Goal: Share content

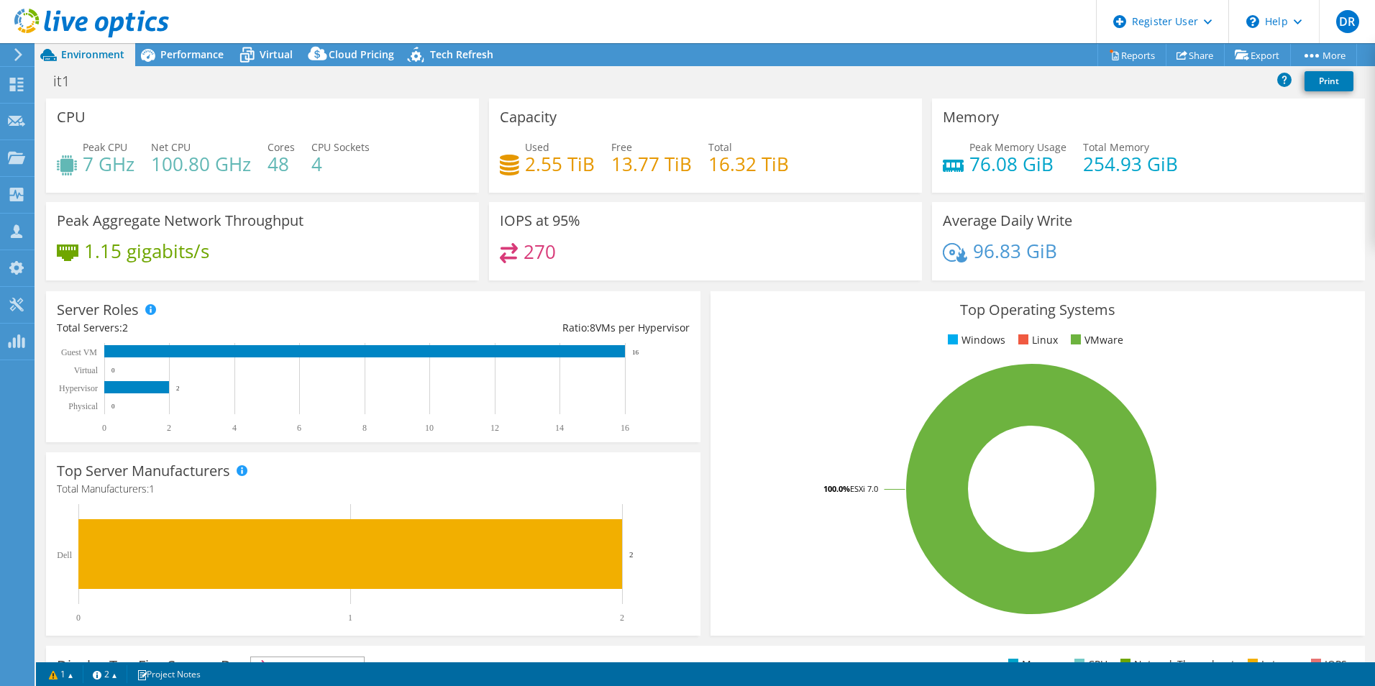
select select "USD"
click at [22, 154] on use at bounding box center [16, 157] width 17 height 12
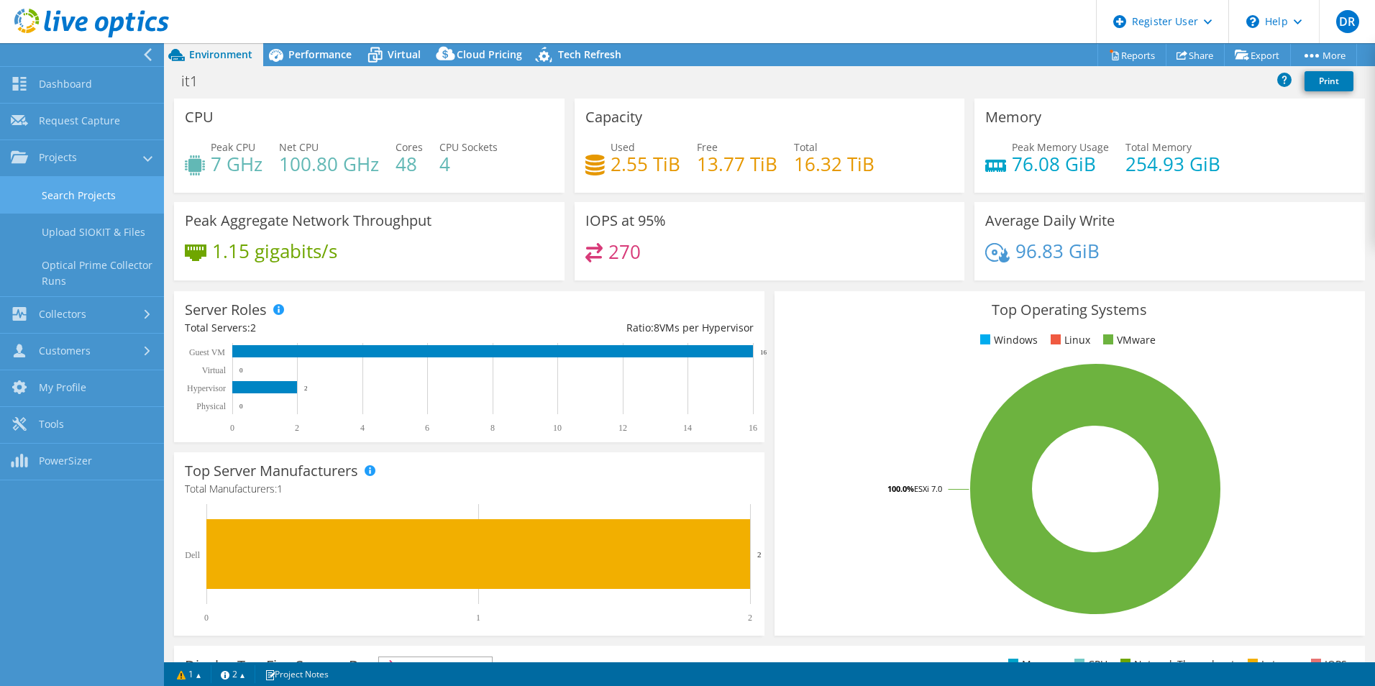
click at [70, 185] on link "Search Projects" at bounding box center [82, 195] width 164 height 37
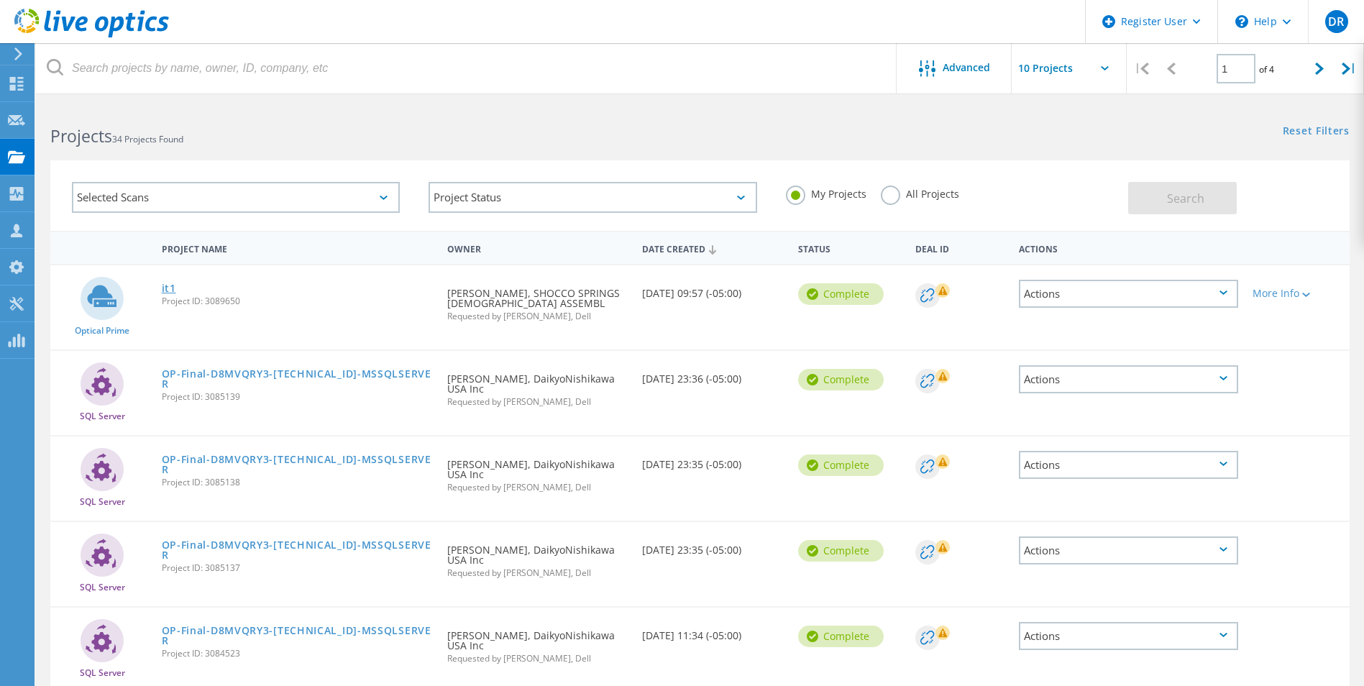
click at [169, 289] on link "it1" at bounding box center [169, 288] width 14 height 10
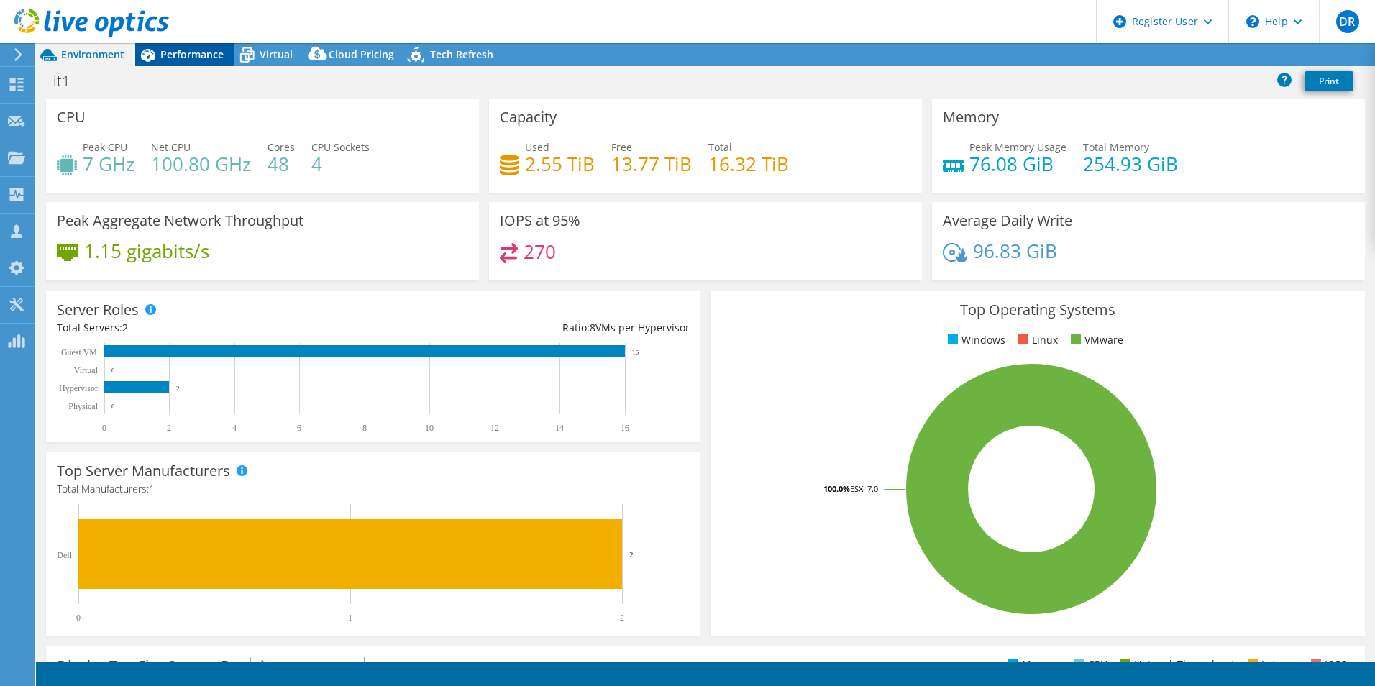
click at [170, 52] on span "Performance" at bounding box center [191, 54] width 63 height 14
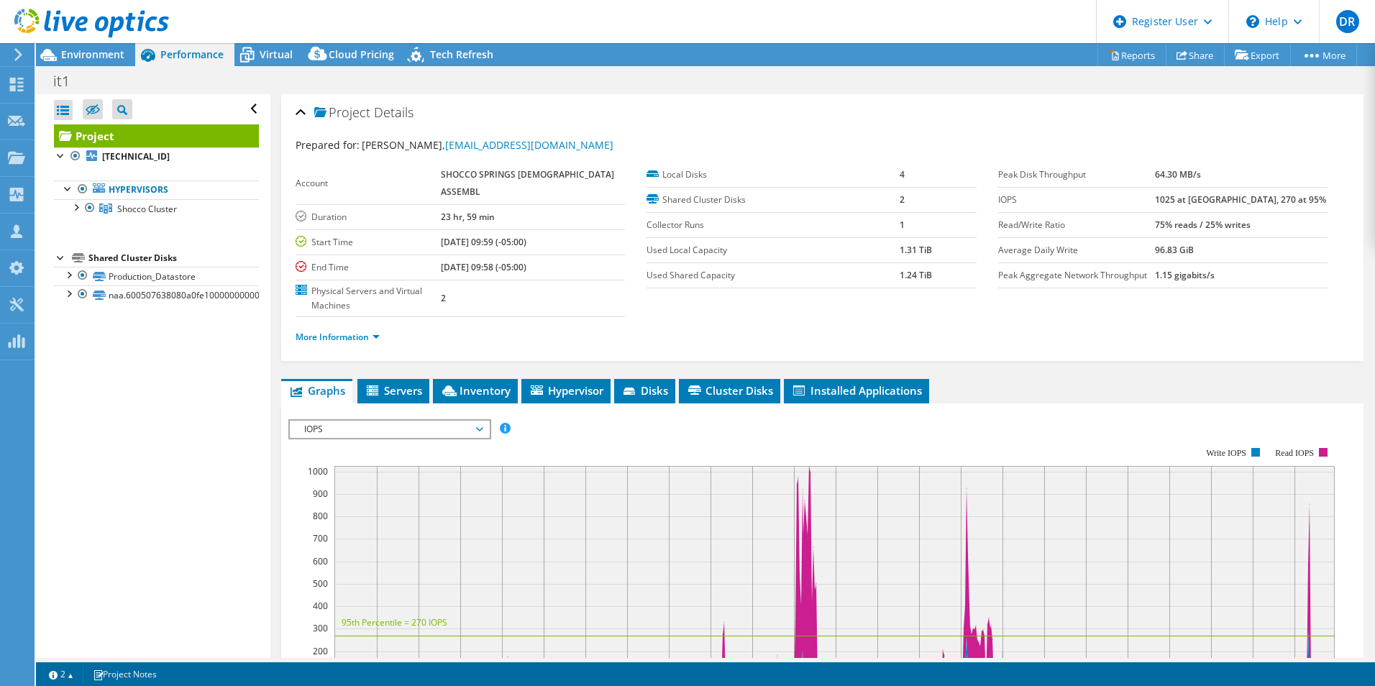
click at [76, 41] on div at bounding box center [84, 24] width 169 height 48
click at [78, 55] on span "Environment" at bounding box center [92, 54] width 63 height 14
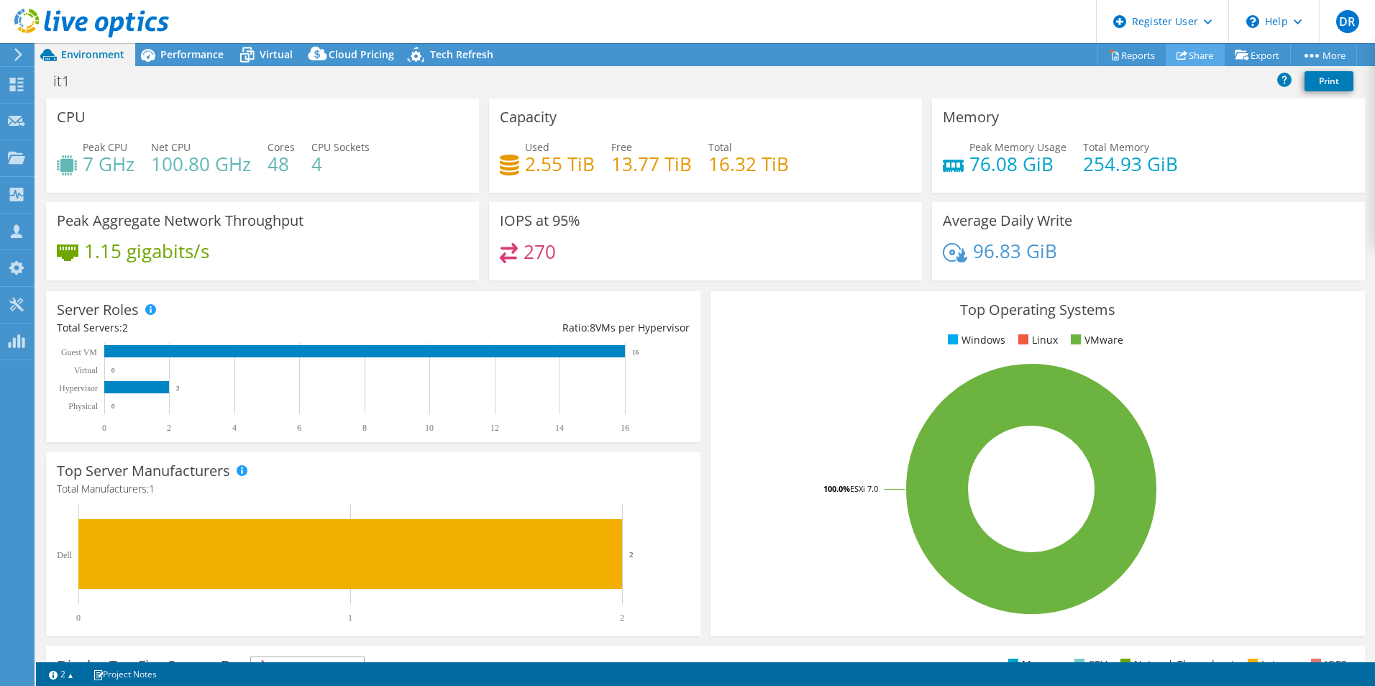
click at [1185, 52] on link "Share" at bounding box center [1194, 55] width 59 height 22
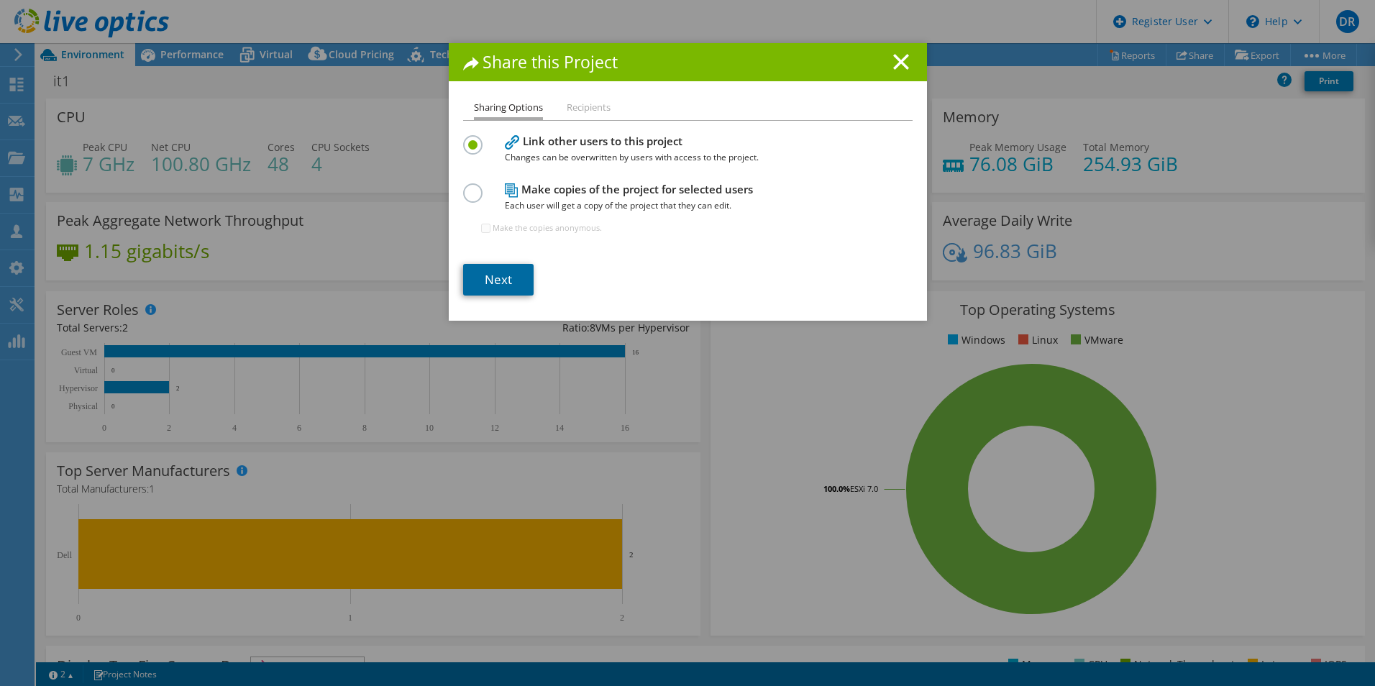
click at [490, 274] on link "Next" at bounding box center [498, 280] width 70 height 32
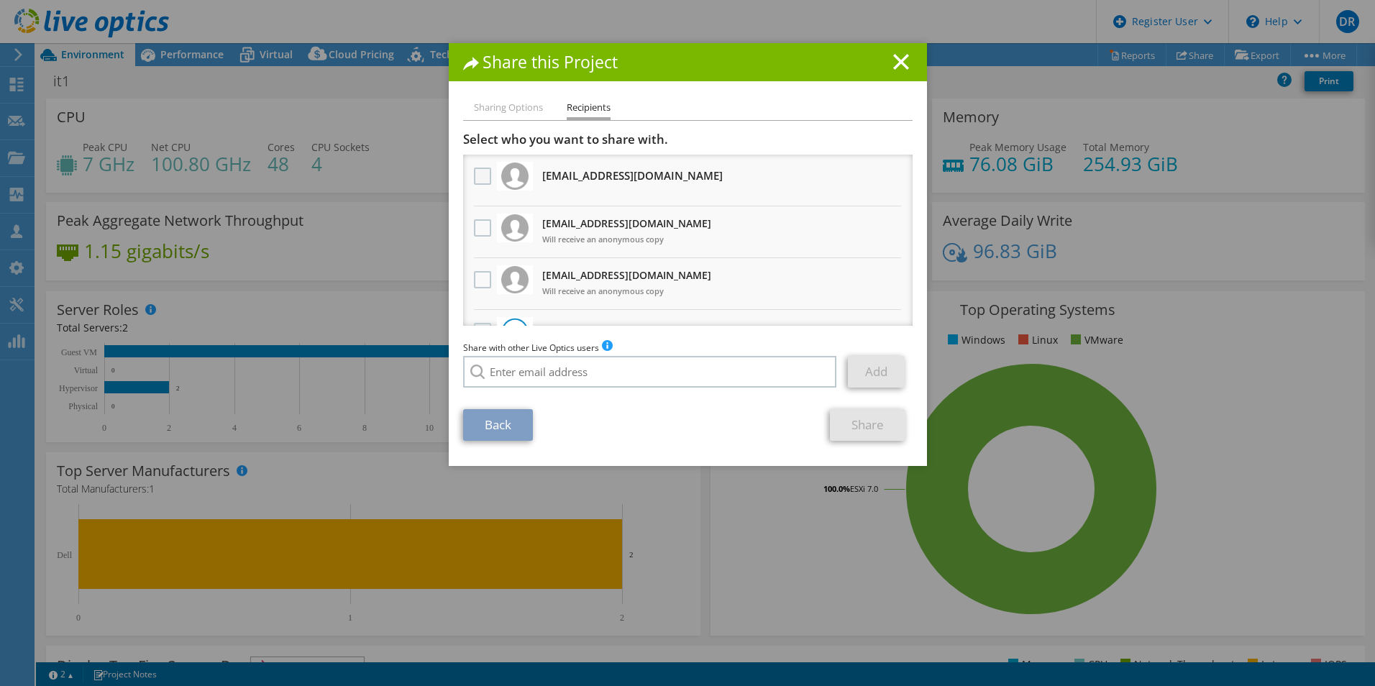
click at [474, 175] on label at bounding box center [484, 176] width 21 height 17
click at [0, 0] on input "checkbox" at bounding box center [0, 0] width 0 height 0
click at [474, 175] on label at bounding box center [484, 176] width 21 height 17
click at [0, 0] on input "checkbox" at bounding box center [0, 0] width 0 height 0
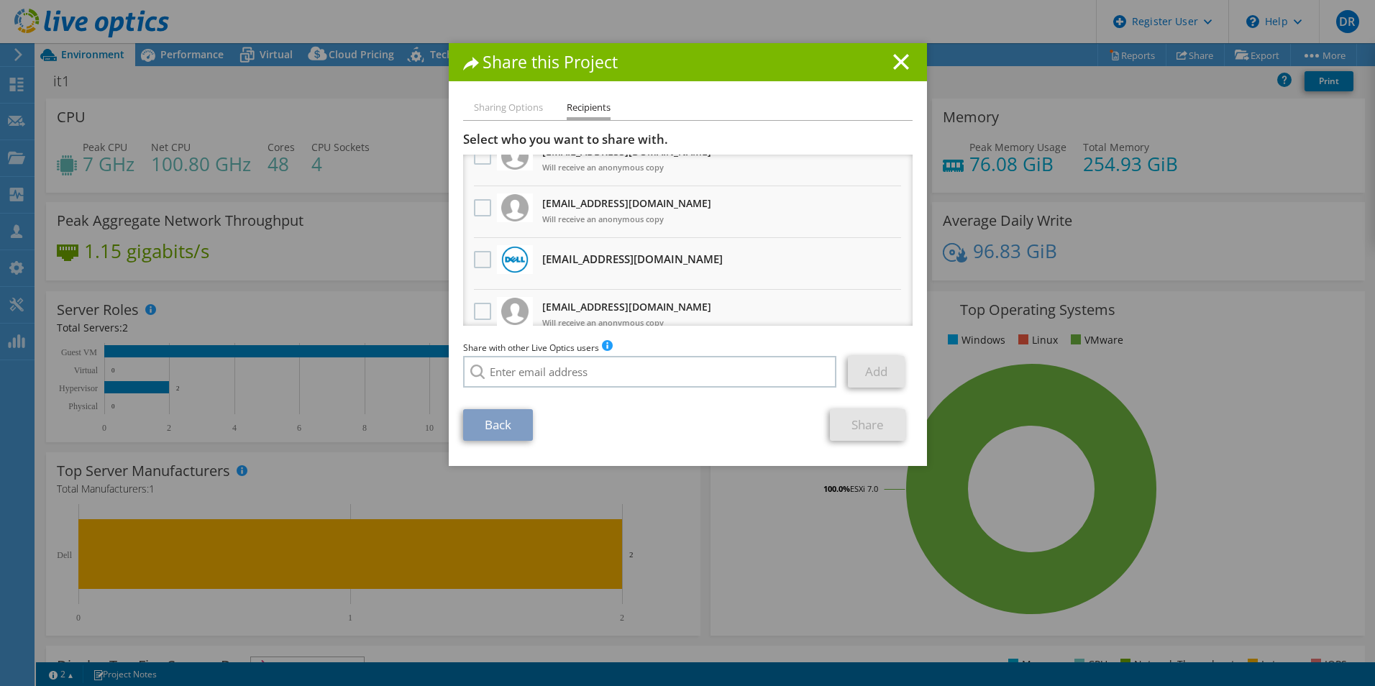
click at [474, 260] on label at bounding box center [484, 259] width 21 height 17
click at [0, 0] on input "checkbox" at bounding box center [0, 0] width 0 height 0
click at [861, 424] on link "Share" at bounding box center [867, 425] width 75 height 32
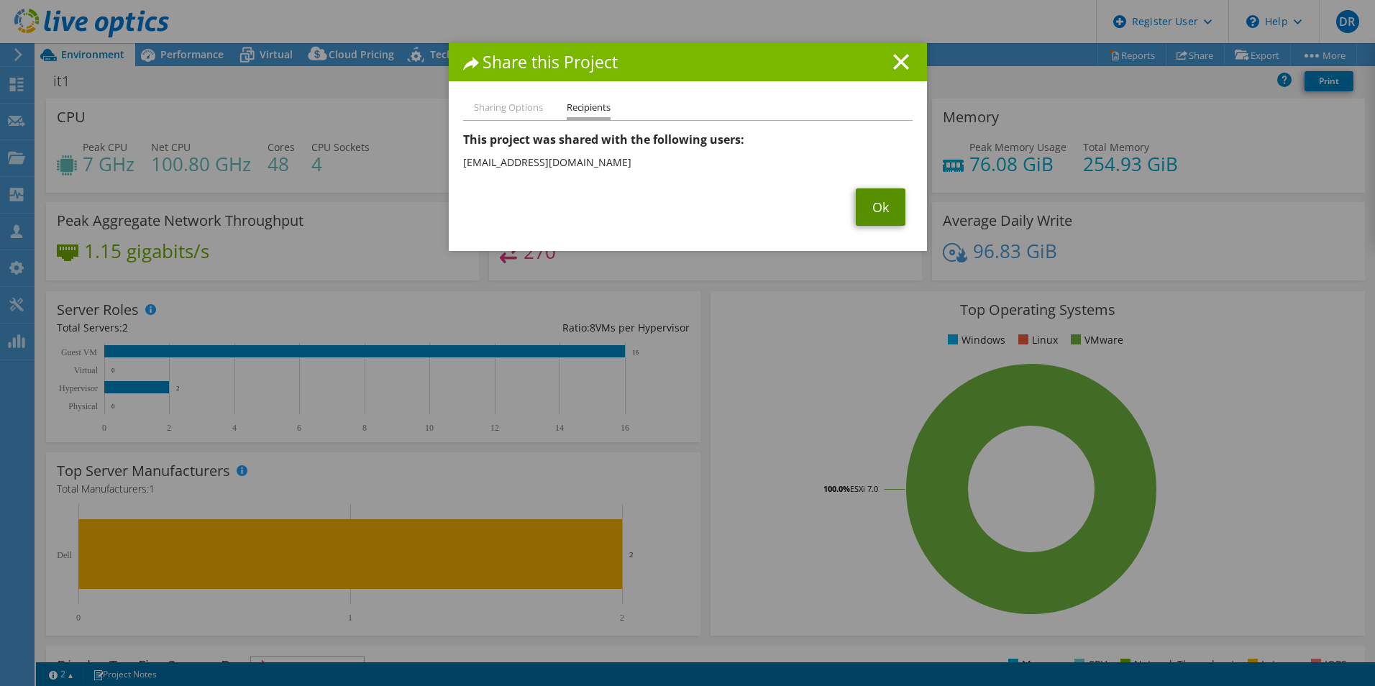
click at [865, 192] on link "Ok" at bounding box center [880, 206] width 50 height 37
